Goal: Obtain resource: Download file/media

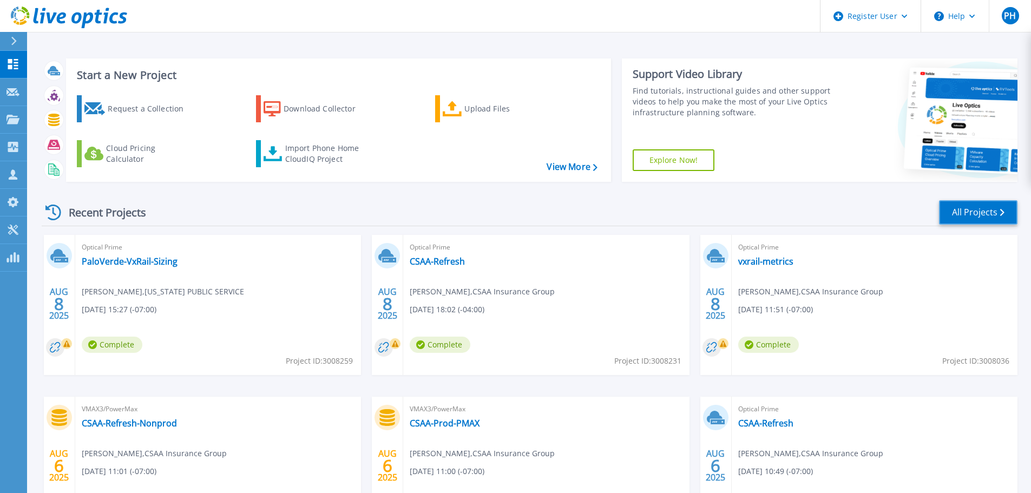
click at [986, 205] on link "All Projects" at bounding box center [978, 212] width 78 height 24
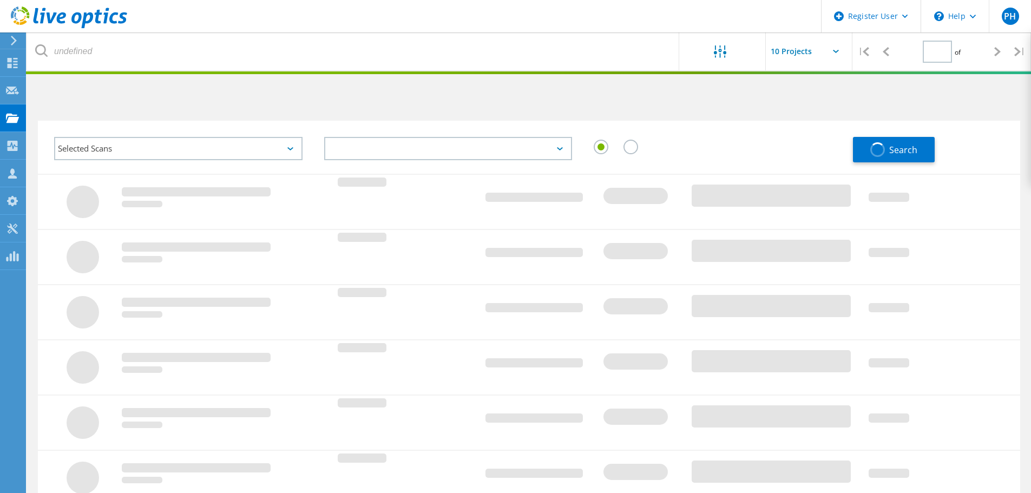
type input "1"
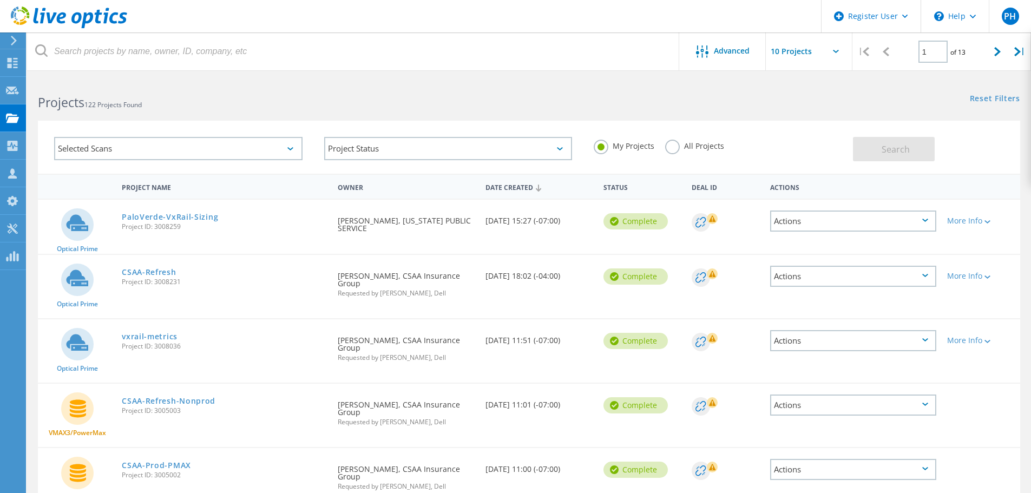
click at [932, 280] on div "Actions" at bounding box center [853, 276] width 166 height 21
click at [868, 283] on div "Share" at bounding box center [853, 285] width 164 height 17
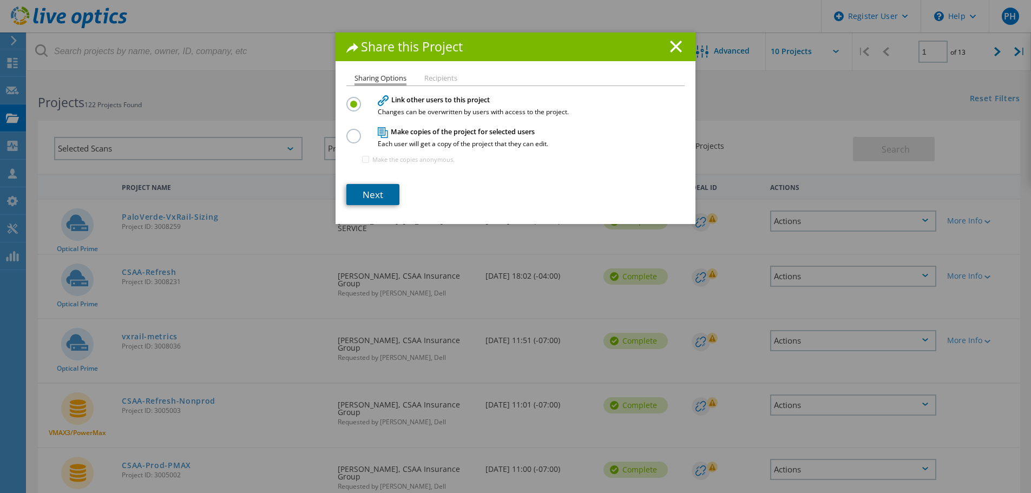
click at [383, 187] on link "Next" at bounding box center [372, 194] width 53 height 21
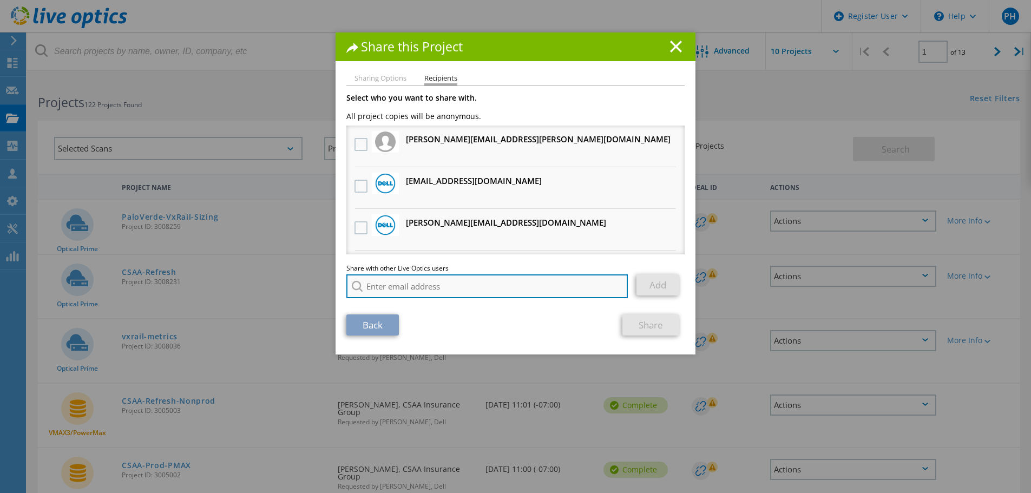
click at [450, 293] on input "search" at bounding box center [486, 286] width 281 height 24
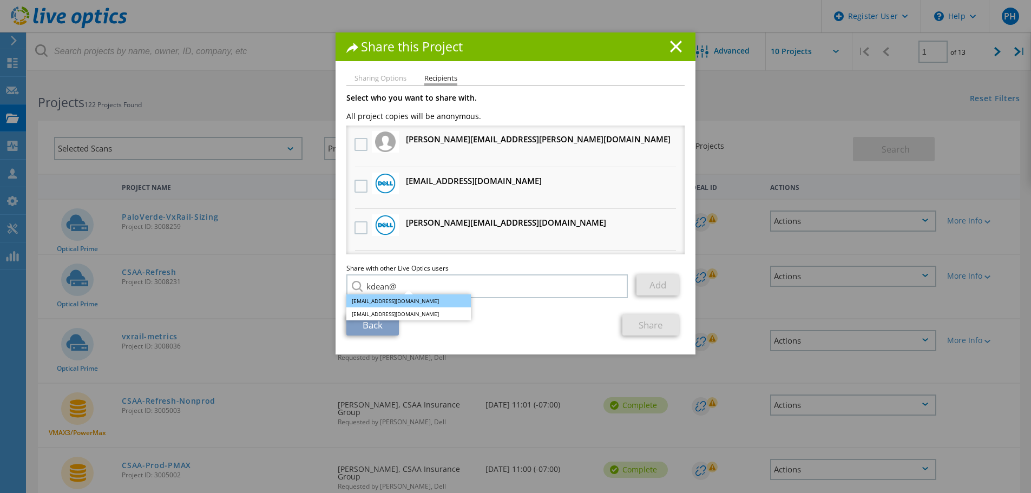
click at [419, 300] on li "kdean@redesign-group.com" at bounding box center [408, 300] width 124 height 13
type input "kdean@redesign-group.com"
click at [663, 288] on link "Add" at bounding box center [658, 284] width 43 height 21
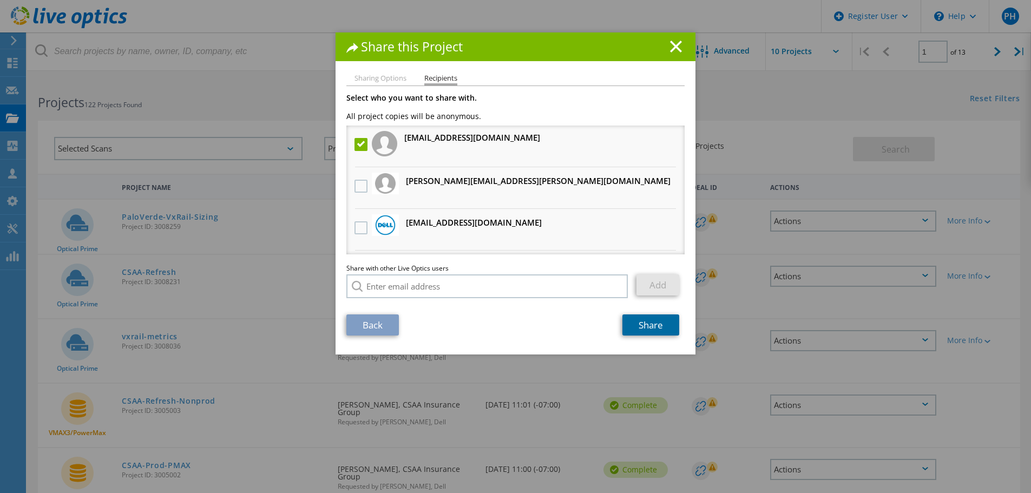
click at [650, 322] on link "Share" at bounding box center [650, 324] width 57 height 21
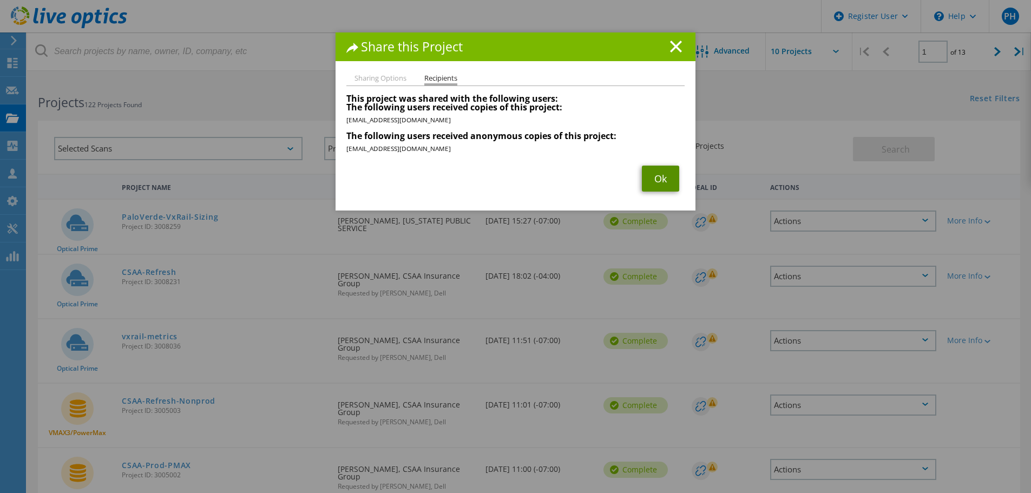
click at [663, 179] on link "Ok" at bounding box center [660, 179] width 37 height 26
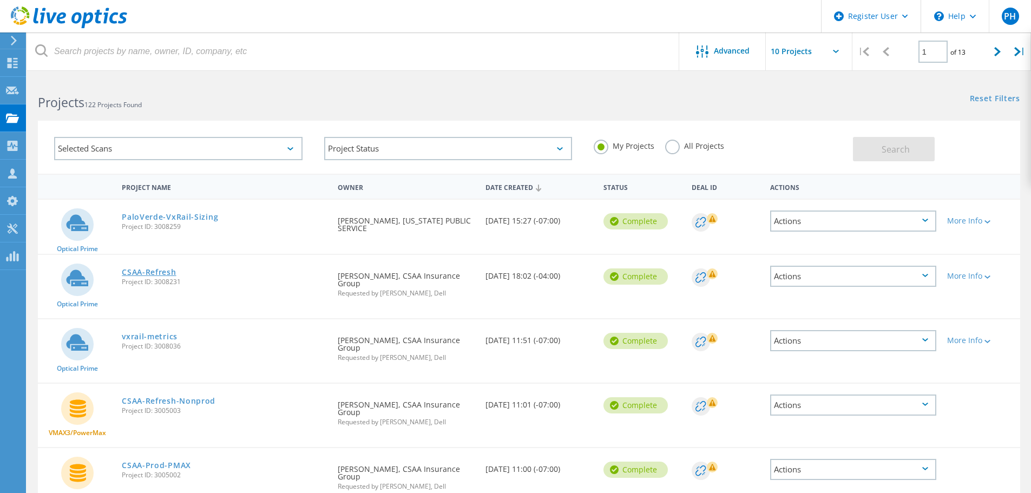
click at [156, 268] on link "CSAA-Refresh" at bounding box center [149, 272] width 54 height 8
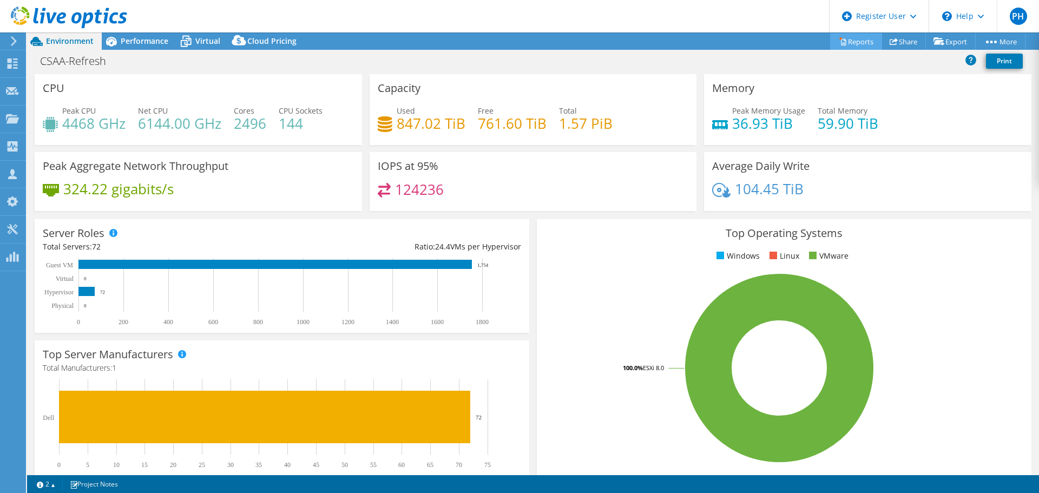
click at [859, 42] on link "Reports" at bounding box center [856, 41] width 52 height 17
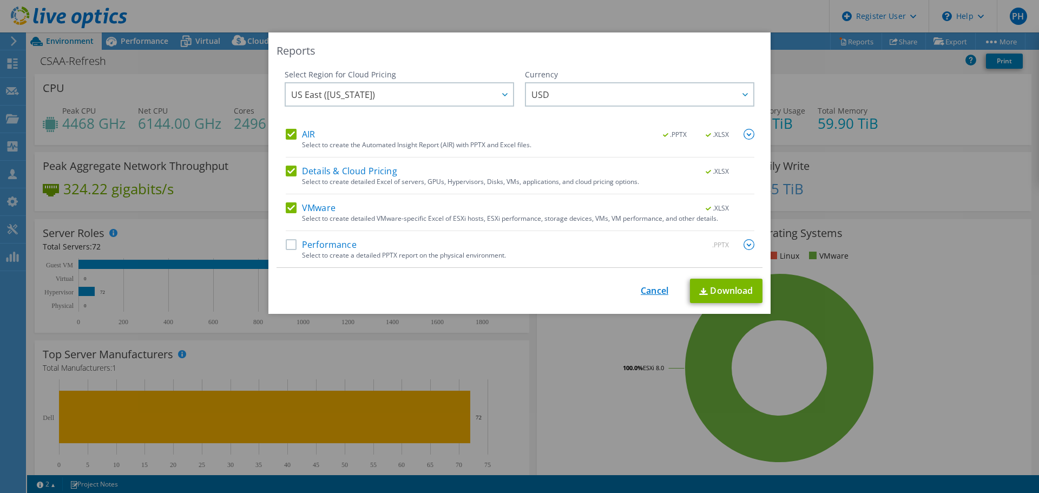
click at [649, 291] on link "Cancel" at bounding box center [655, 291] width 28 height 10
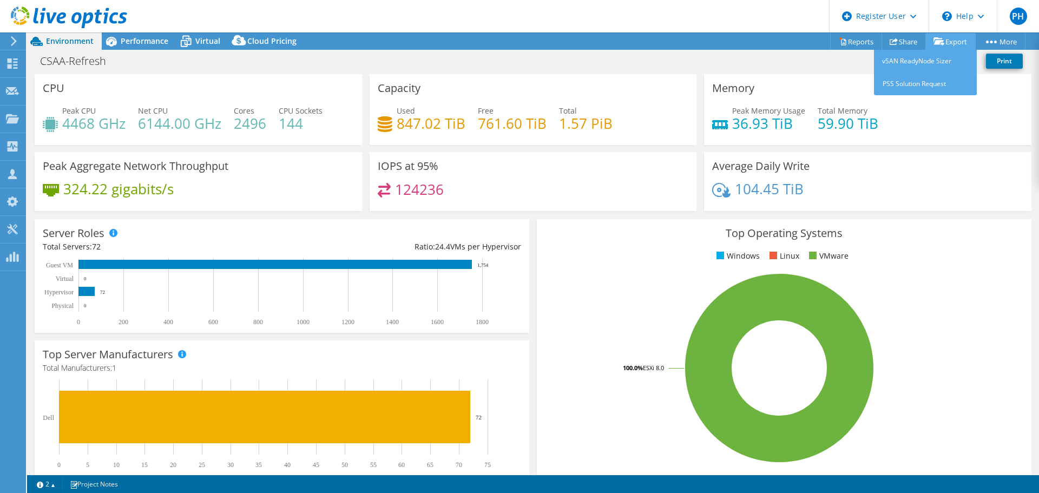
click at [956, 42] on link "Export" at bounding box center [951, 41] width 50 height 17
click at [932, 86] on link "PSS Solution Request" at bounding box center [925, 84] width 103 height 23
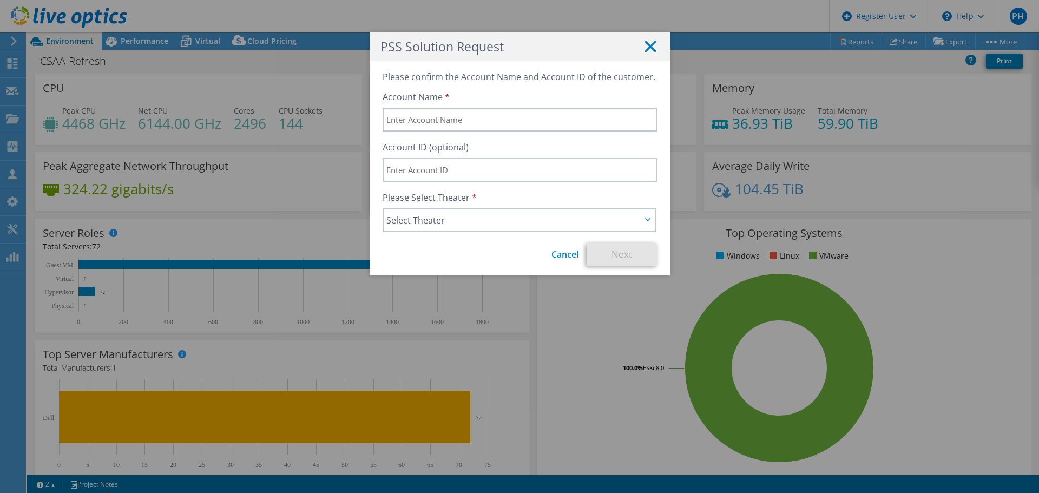
click at [647, 50] on icon at bounding box center [651, 47] width 12 height 12
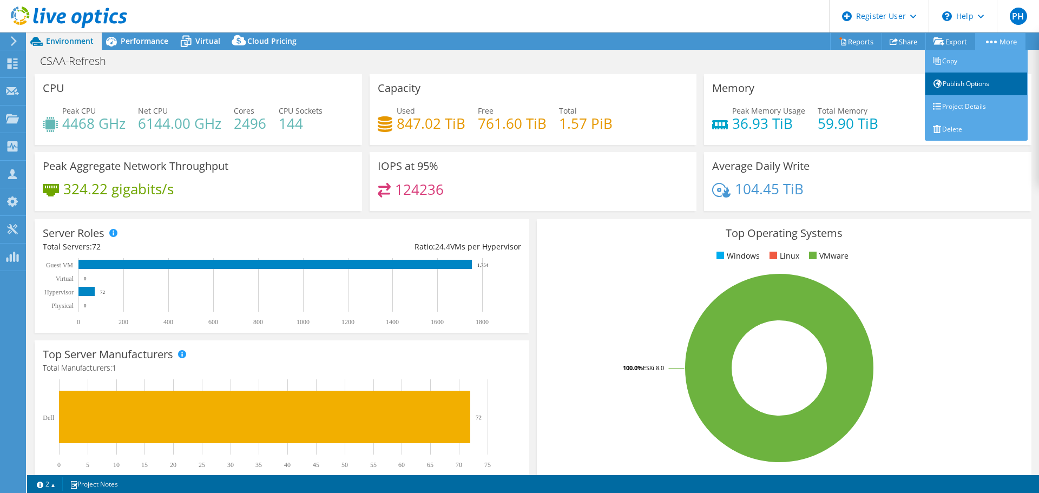
click at [969, 87] on link "Publish Options" at bounding box center [976, 84] width 103 height 23
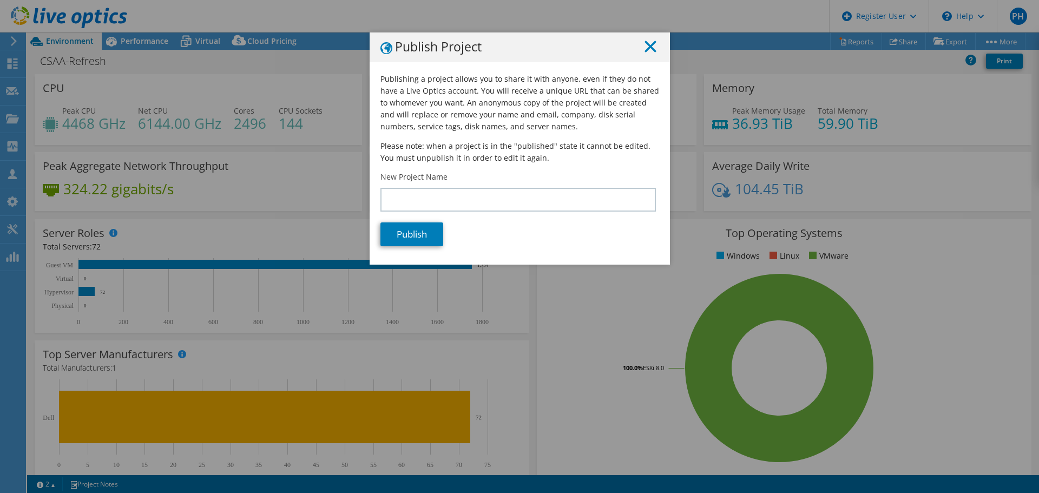
click at [647, 46] on line at bounding box center [650, 46] width 11 height 11
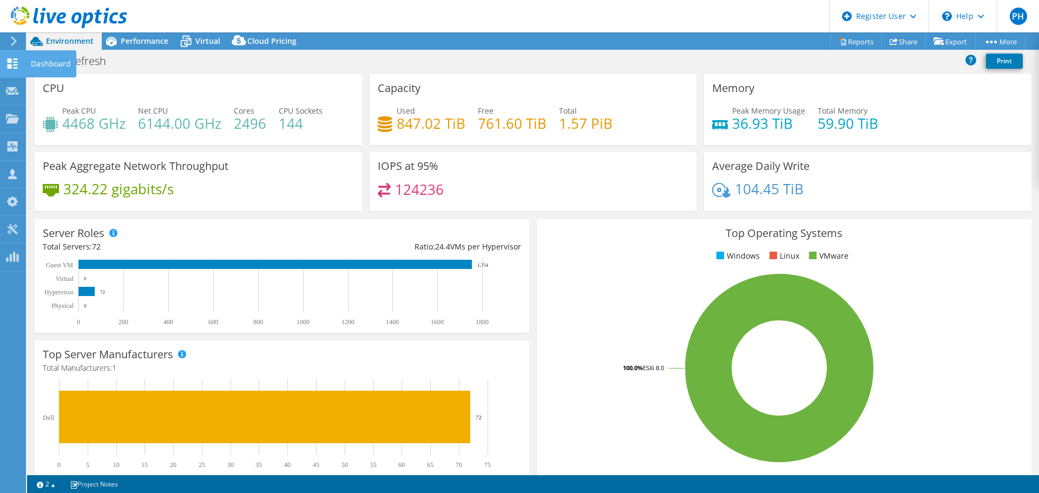
click at [15, 60] on icon at bounding box center [12, 63] width 13 height 10
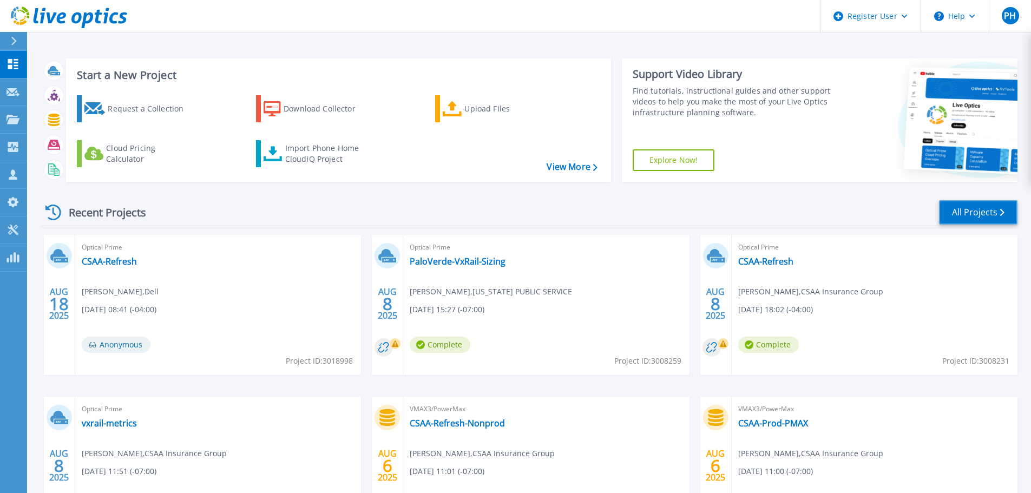
click at [1002, 211] on icon at bounding box center [1002, 212] width 4 height 7
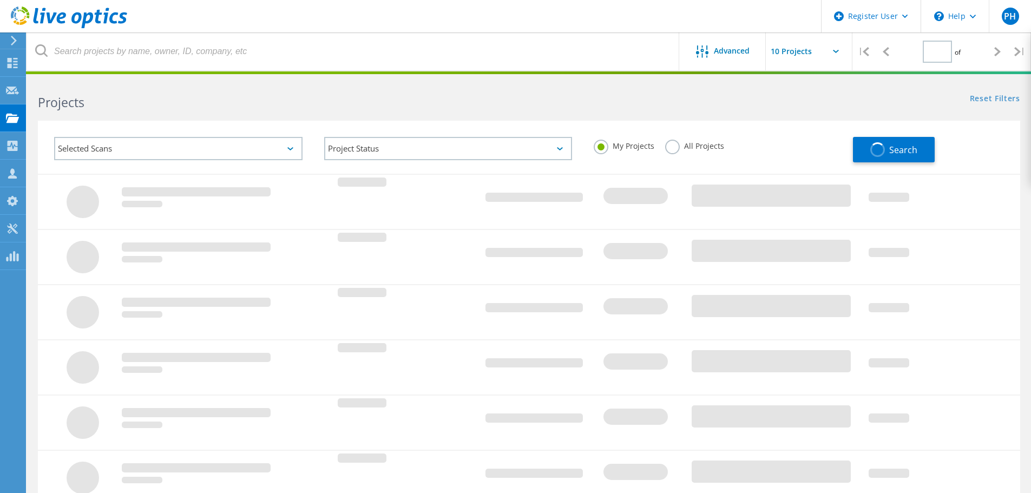
type input "1"
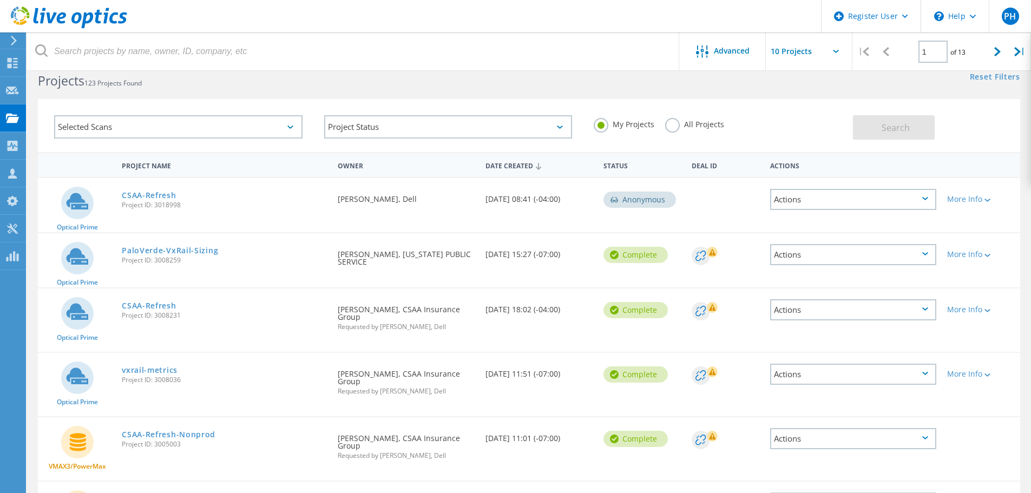
scroll to position [54, 0]
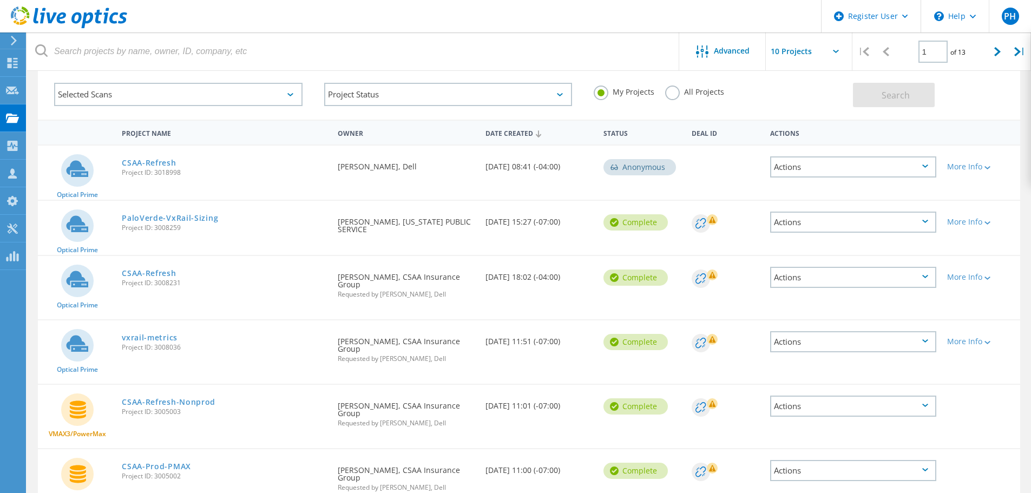
click at [884, 165] on div "Actions" at bounding box center [853, 166] width 166 height 21
click at [707, 171] on div "Optical Prime CSAA-Refresh Project ID: 3018998 Requested By Peter Hodges, Dell …" at bounding box center [529, 173] width 982 height 54
click at [159, 164] on link "CSAA-Refresh" at bounding box center [149, 163] width 54 height 8
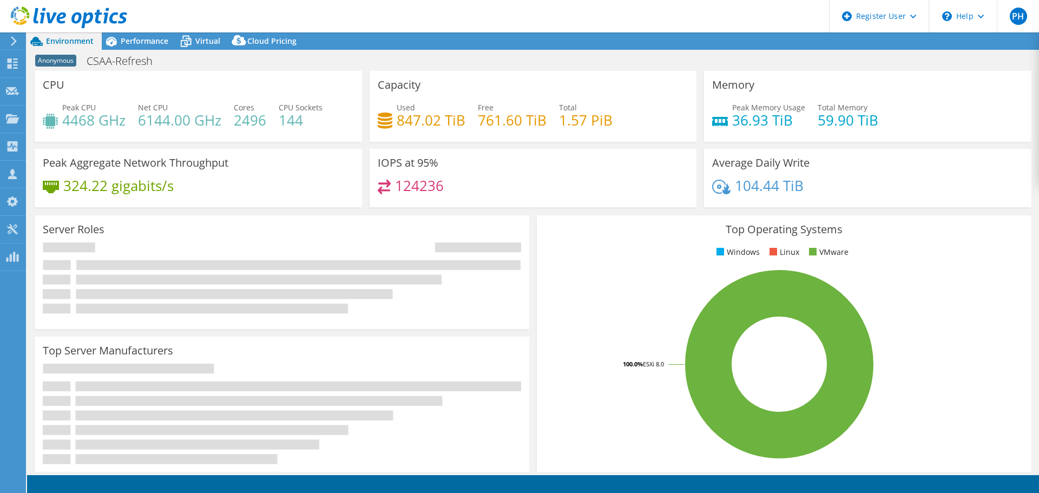
select select "USD"
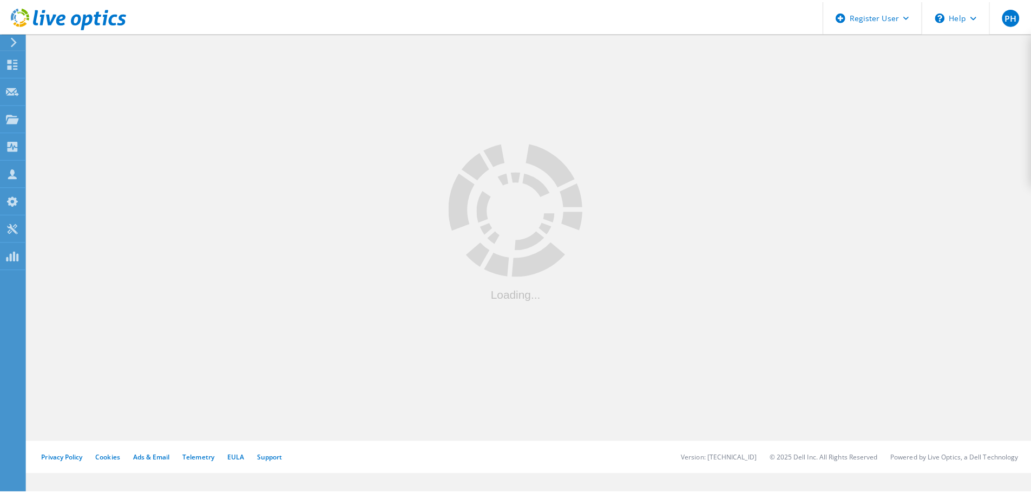
scroll to position [54, 0]
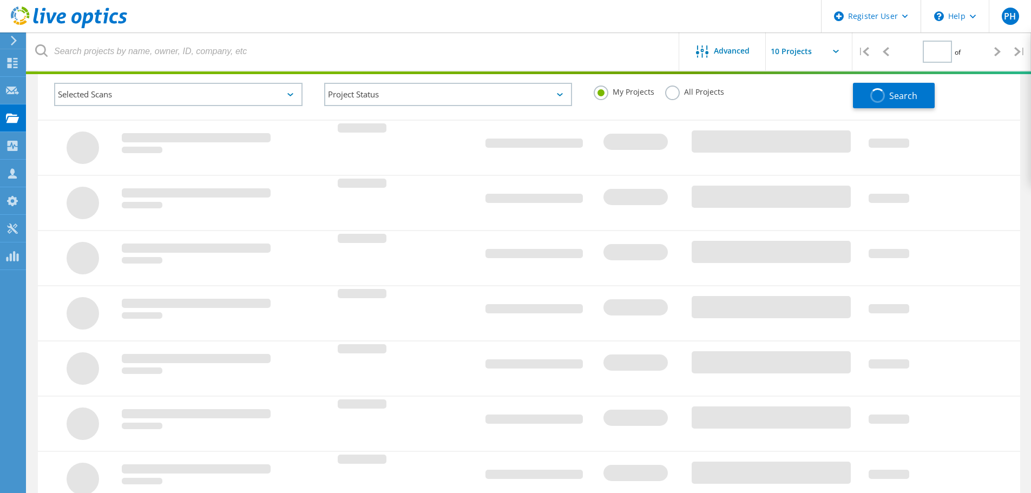
type input "1"
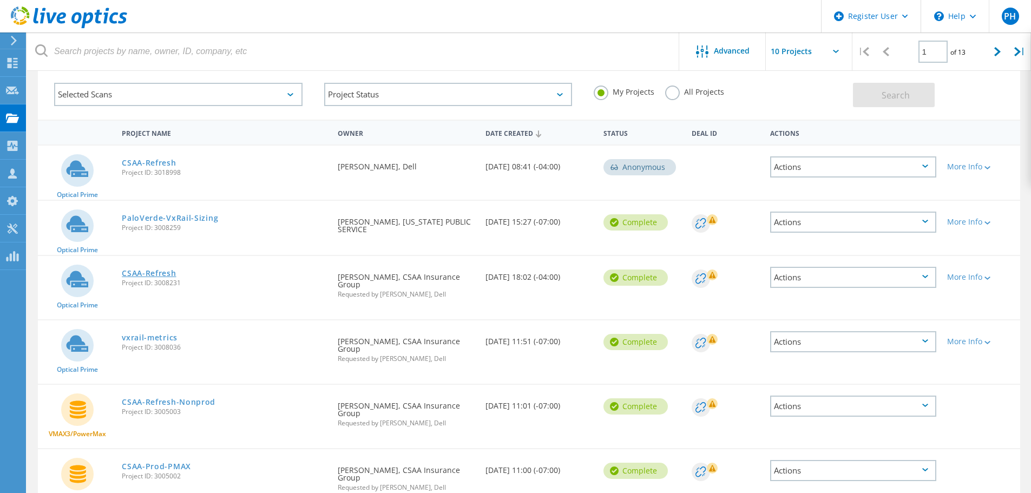
click at [156, 274] on link "CSAA-Refresh" at bounding box center [149, 274] width 54 height 8
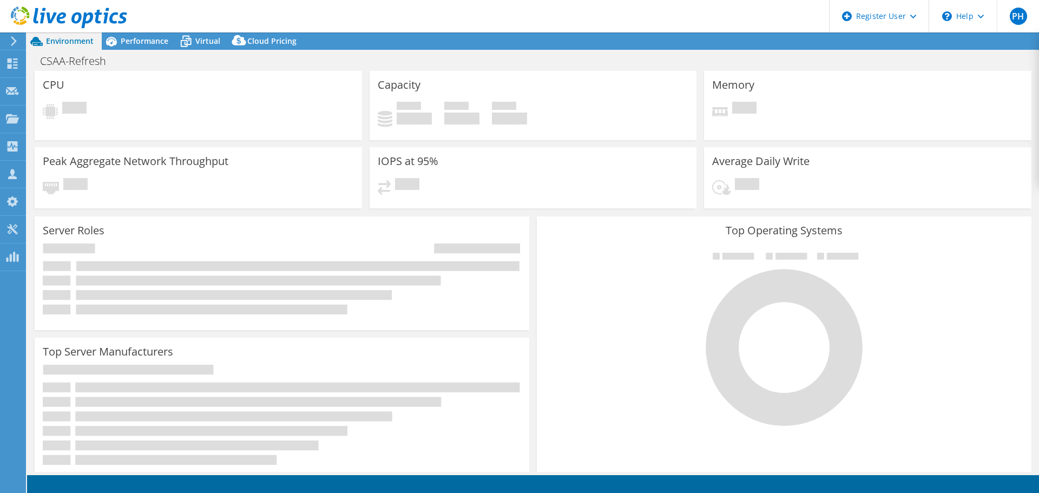
select select "USD"
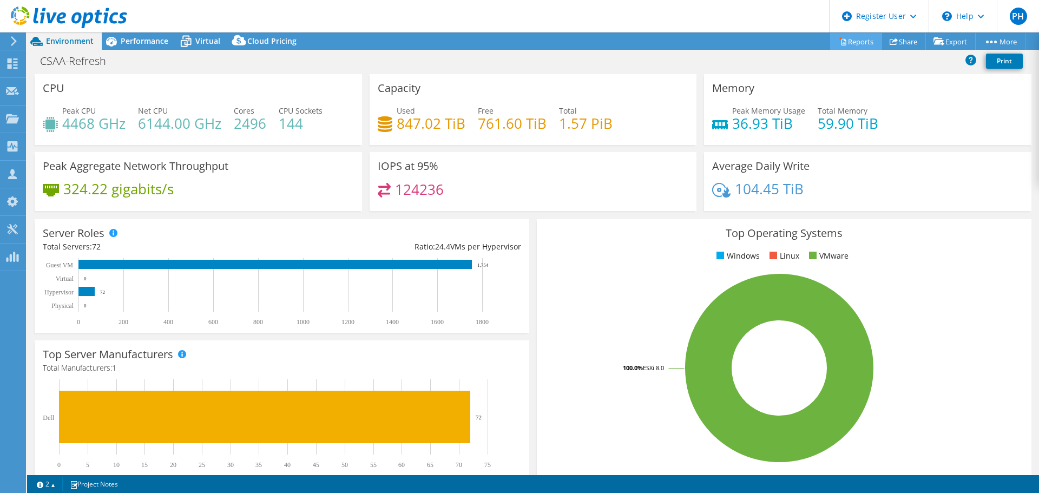
click at [843, 43] on link "Reports" at bounding box center [856, 41] width 52 height 17
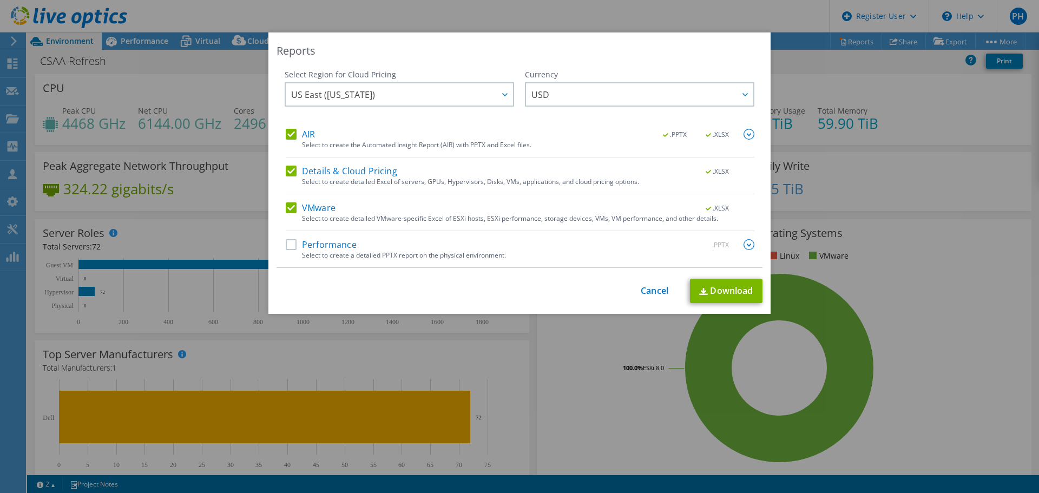
click at [289, 169] on label "Details & Cloud Pricing" at bounding box center [342, 171] width 112 height 11
click at [0, 0] on input "Details & Cloud Pricing" at bounding box center [0, 0] width 0 height 0
click at [727, 294] on link "Download" at bounding box center [726, 291] width 73 height 24
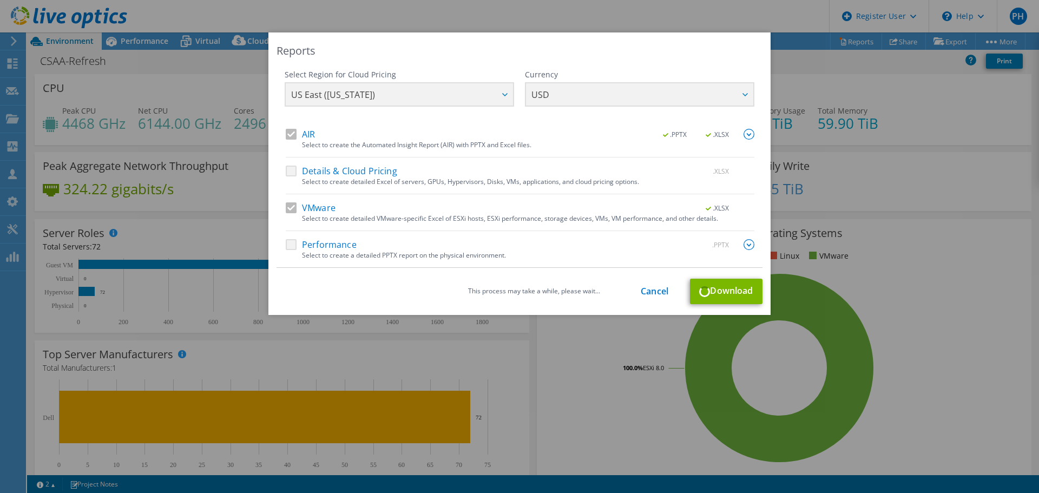
click at [744, 133] on img at bounding box center [749, 134] width 11 height 11
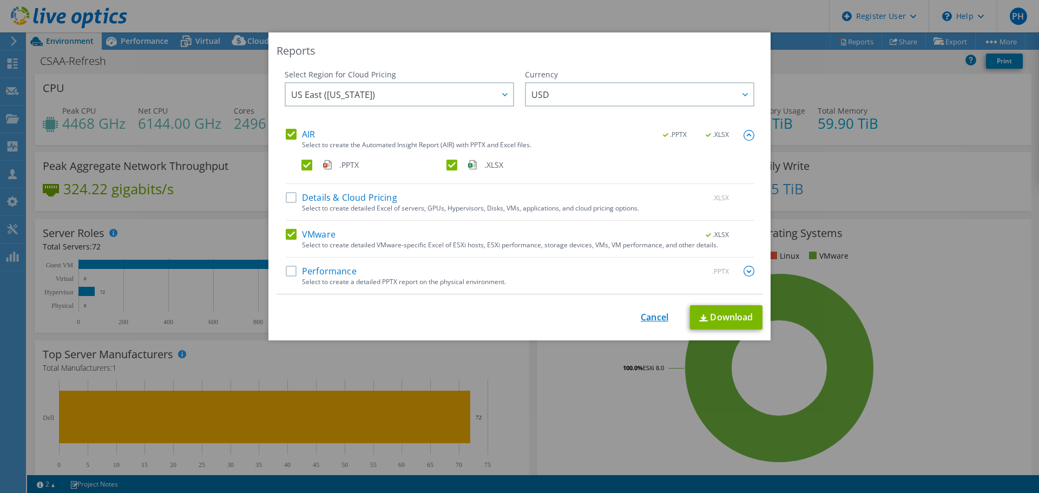
click at [656, 318] on link "Cancel" at bounding box center [655, 317] width 28 height 10
